Goal: Download file/media

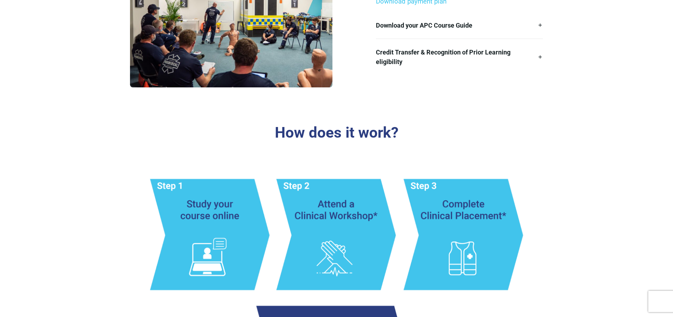
scroll to position [389, 0]
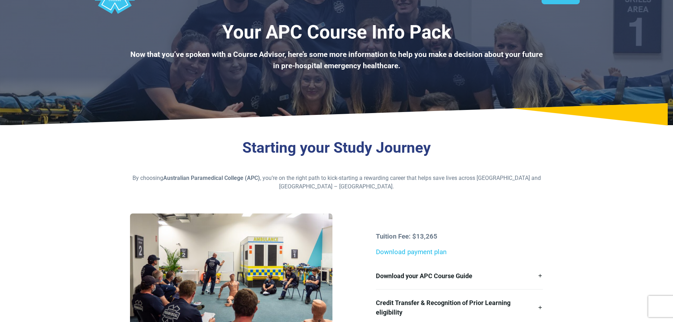
click at [414, 252] on link "Download payment plan" at bounding box center [411, 252] width 71 height 8
